Goal: Transaction & Acquisition: Purchase product/service

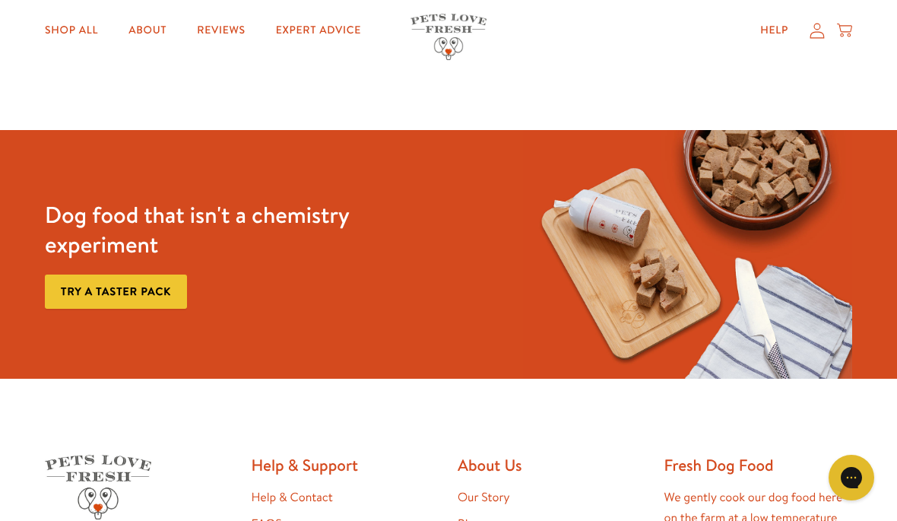
scroll to position [2422, 0]
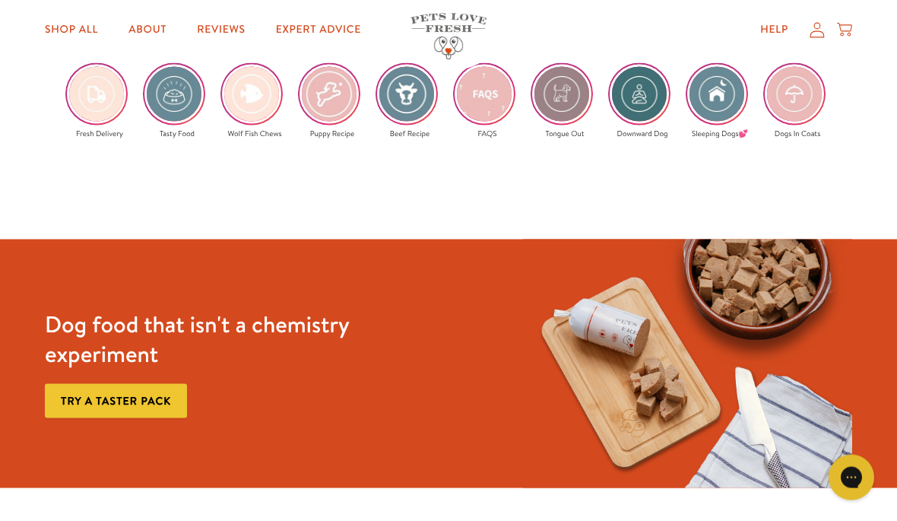
click at [162, 397] on link "Try a taster pack" at bounding box center [116, 401] width 142 height 34
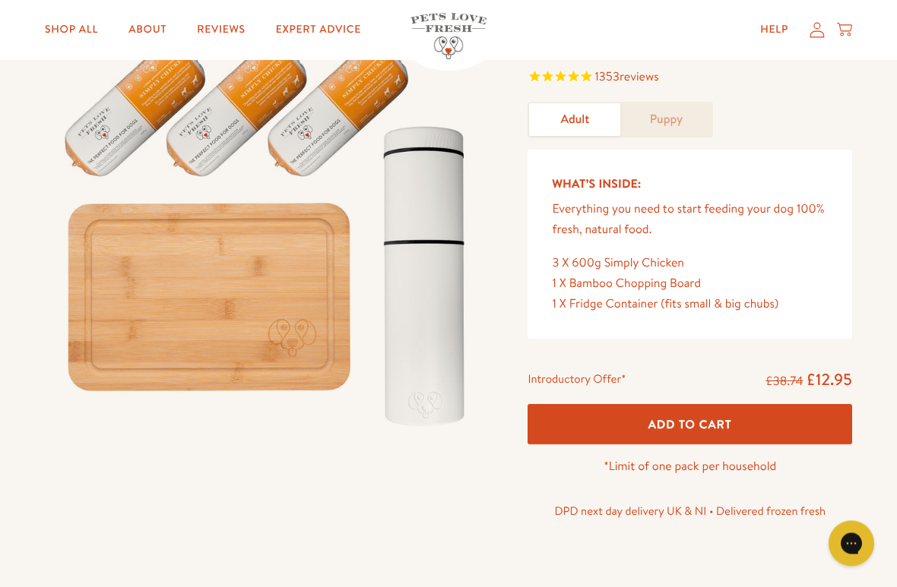
scroll to position [129, 0]
click at [674, 126] on link "Puppy" at bounding box center [665, 119] width 91 height 33
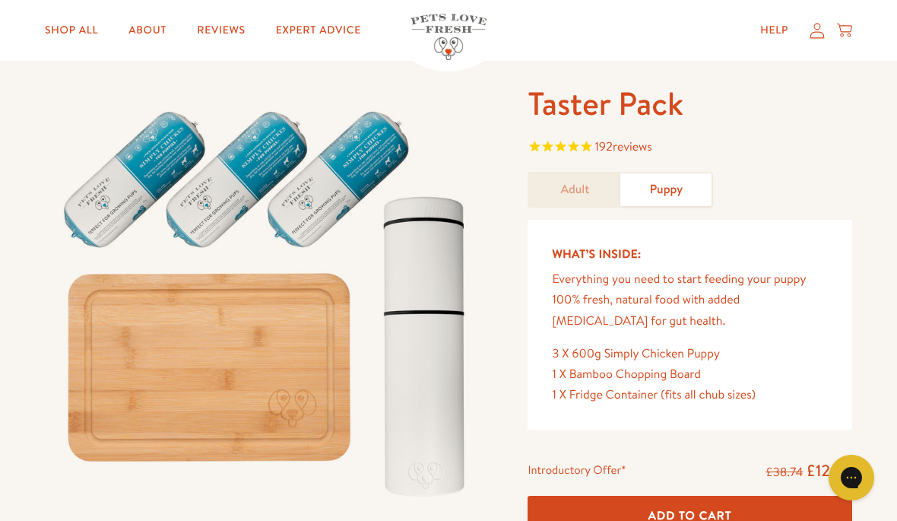
scroll to position [36, 0]
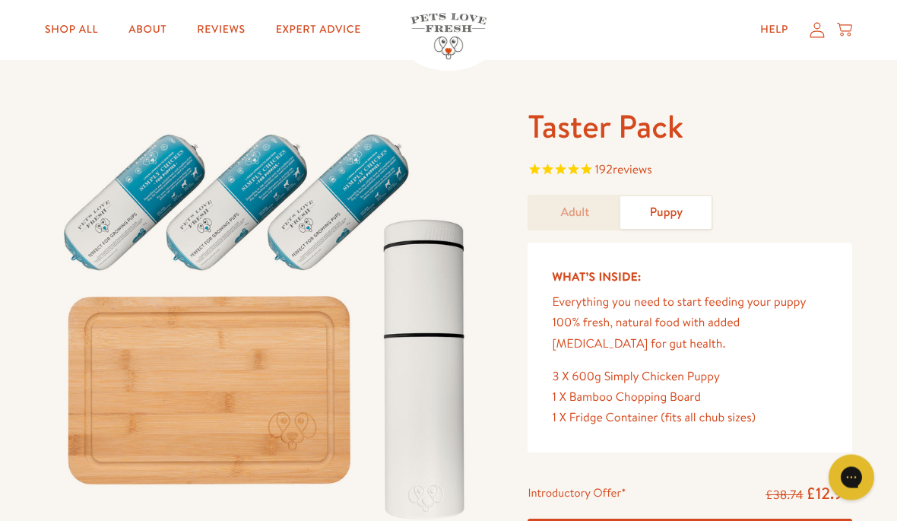
click at [578, 224] on link "Adult" at bounding box center [574, 213] width 91 height 33
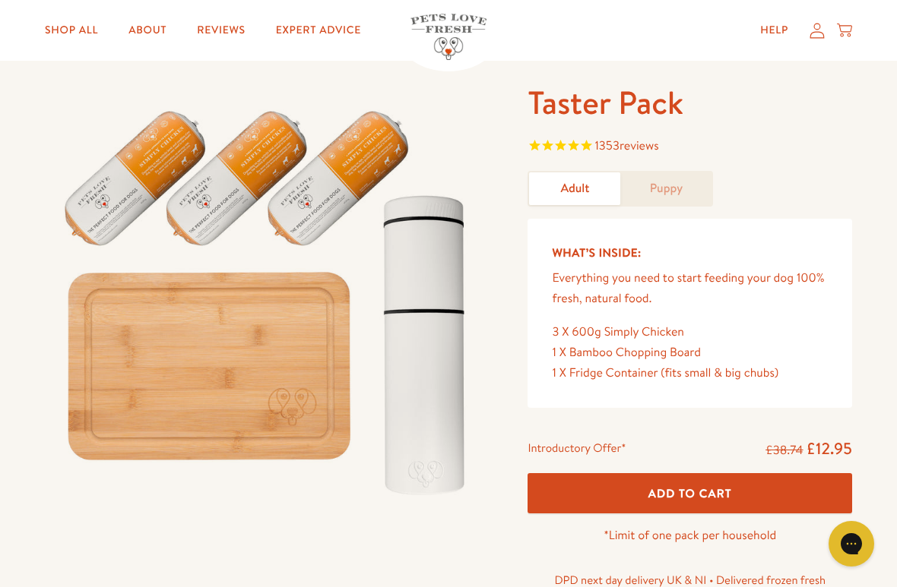
scroll to position [62, 0]
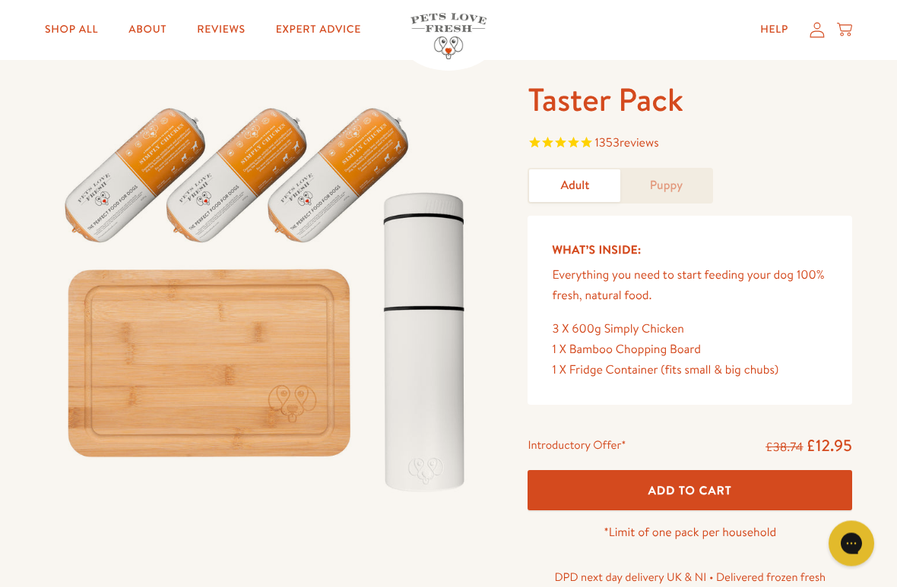
click at [671, 195] on link "Puppy" at bounding box center [665, 186] width 91 height 33
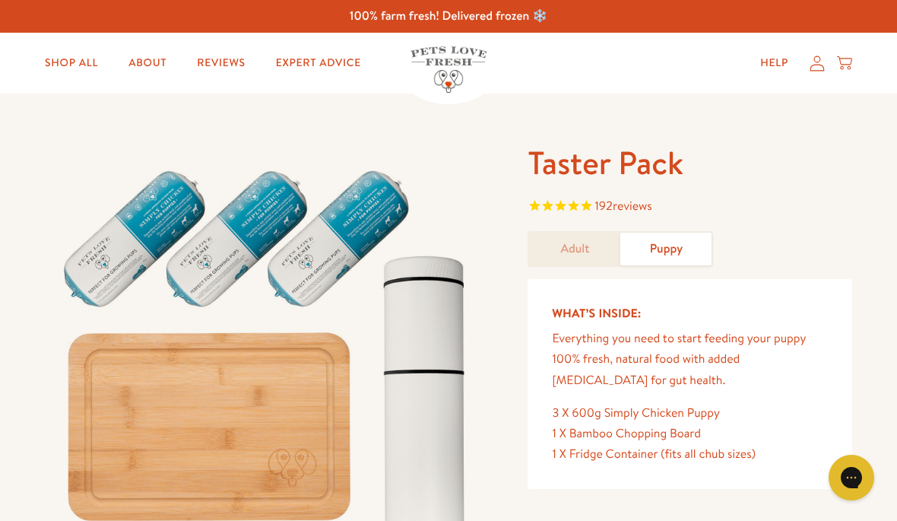
click at [79, 62] on link "Shop All" at bounding box center [72, 63] width 78 height 30
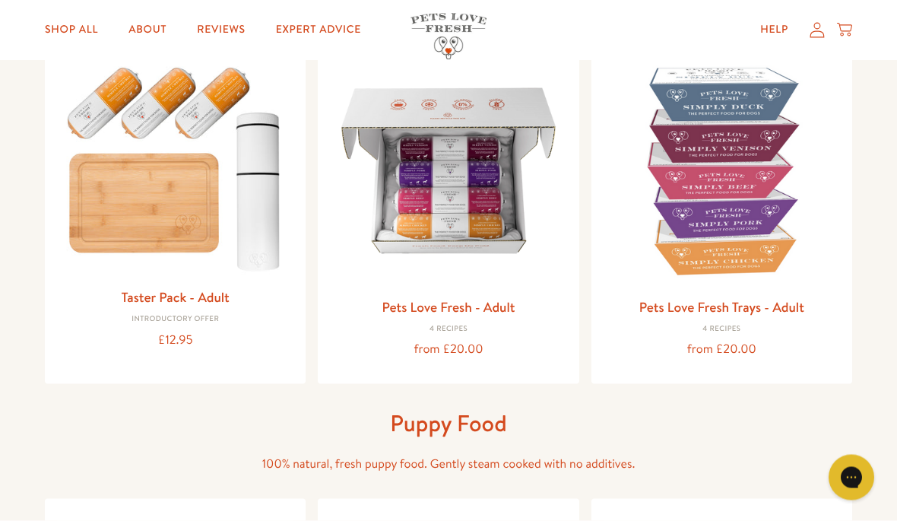
scroll to position [192, 0]
click at [711, 234] on img at bounding box center [721, 170] width 236 height 236
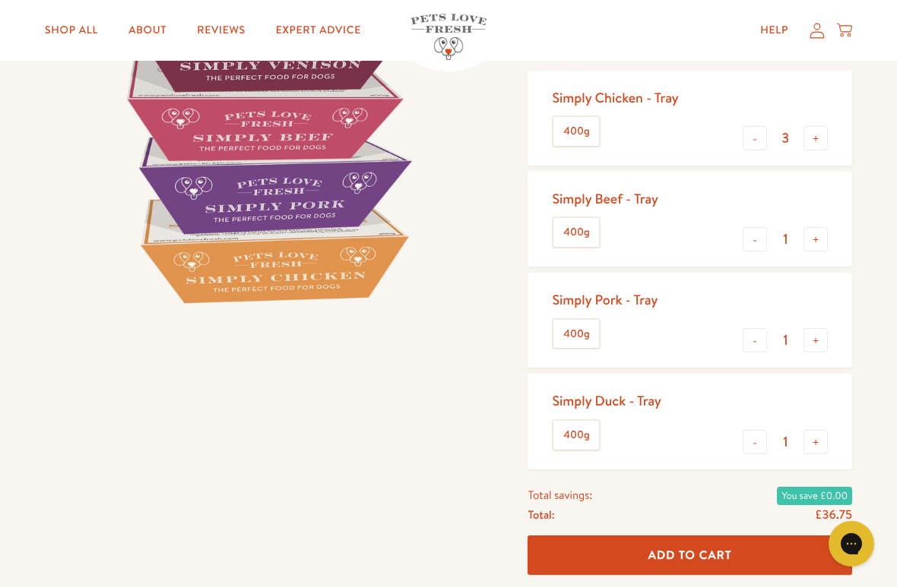
scroll to position [278, 0]
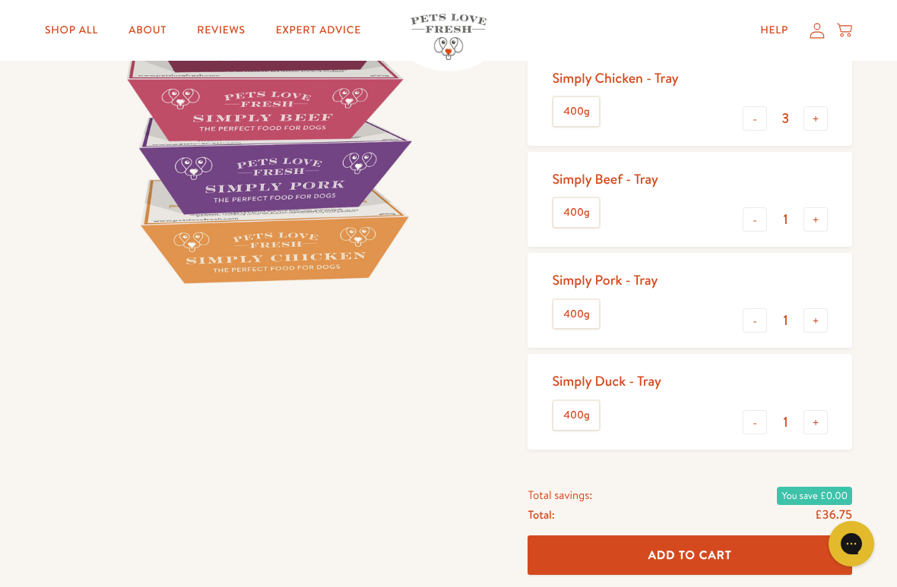
click at [75, 37] on link "Shop All" at bounding box center [72, 30] width 78 height 30
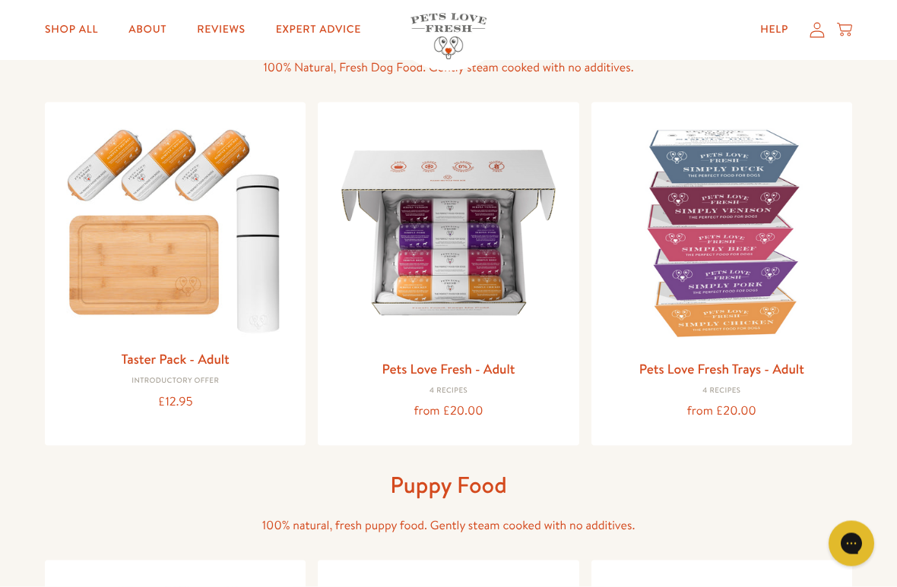
scroll to position [130, 0]
click at [505, 286] on img at bounding box center [448, 232] width 236 height 236
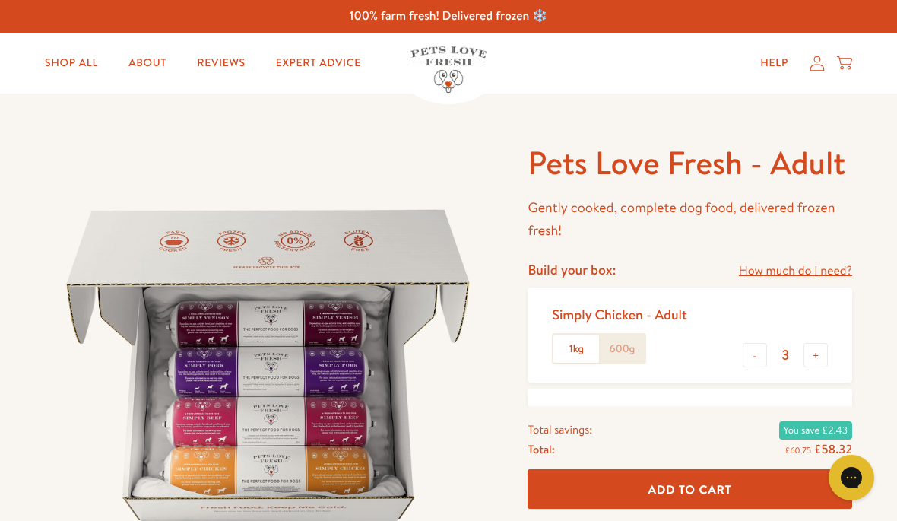
click at [70, 72] on link "Shop All" at bounding box center [72, 63] width 78 height 30
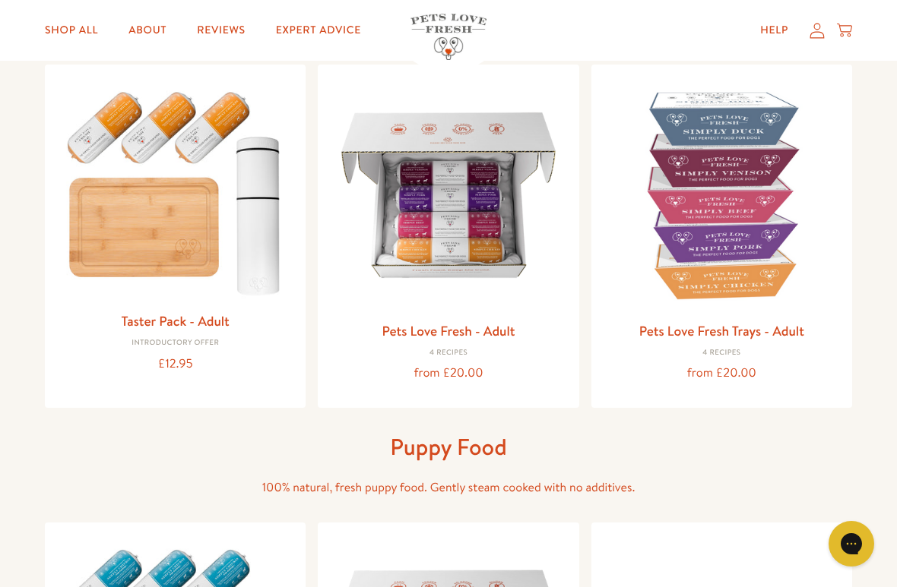
scroll to position [179, 0]
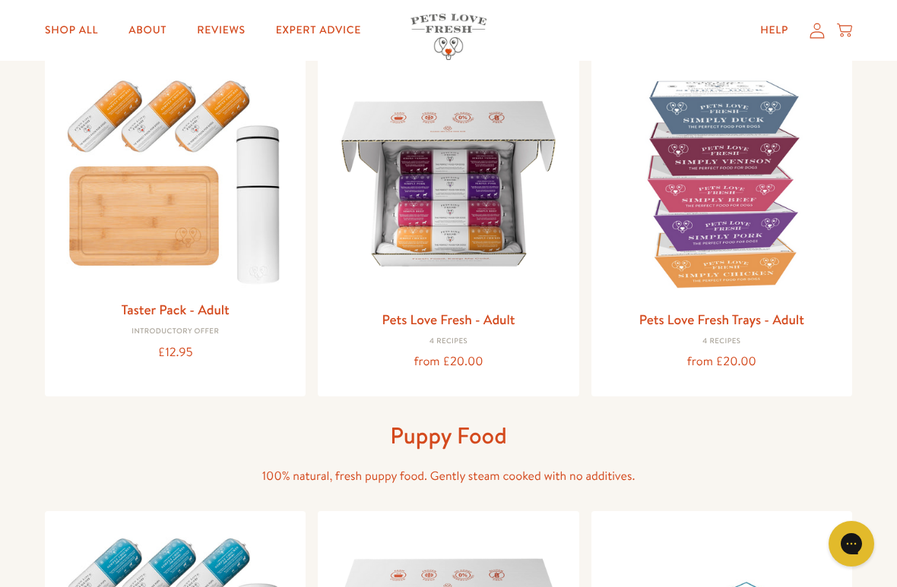
click at [754, 246] on img at bounding box center [721, 183] width 236 height 236
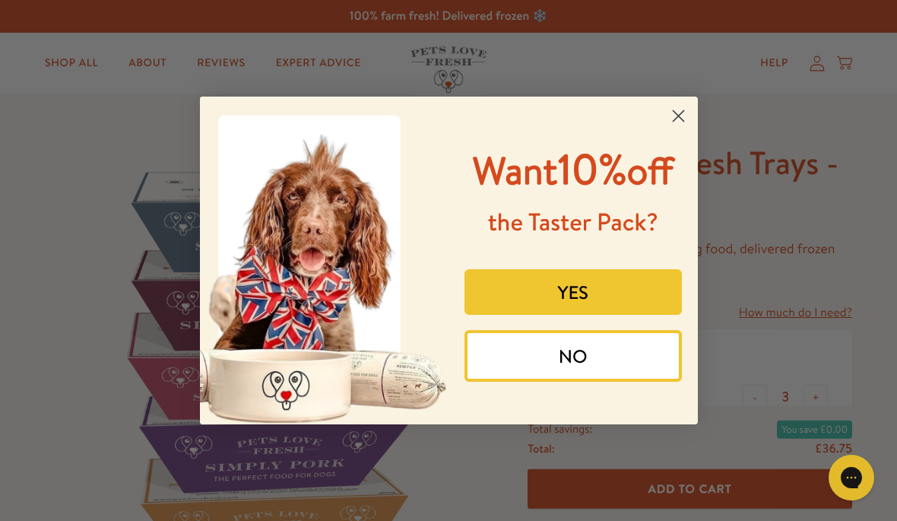
click at [680, 103] on circle "Close dialog" at bounding box center [677, 115] width 25 height 25
